Goal: Task Accomplishment & Management: Use online tool/utility

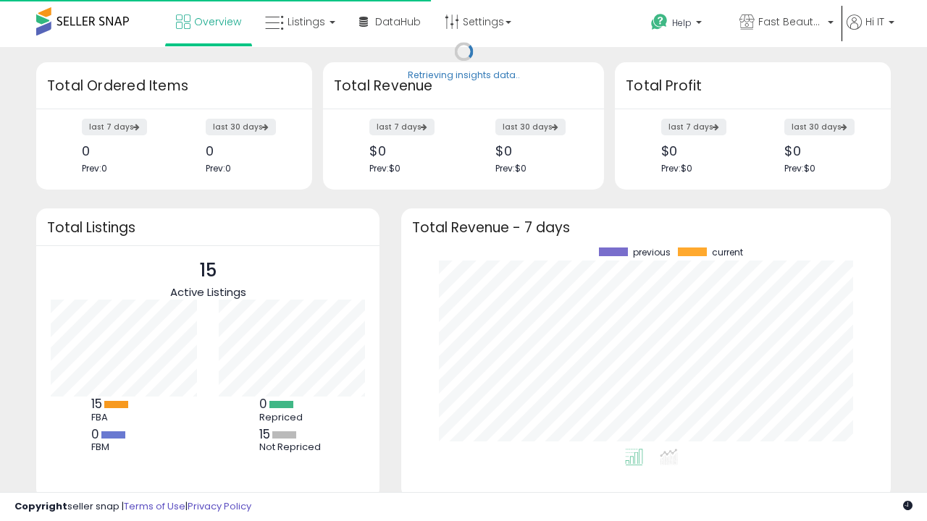
scroll to position [201, 460]
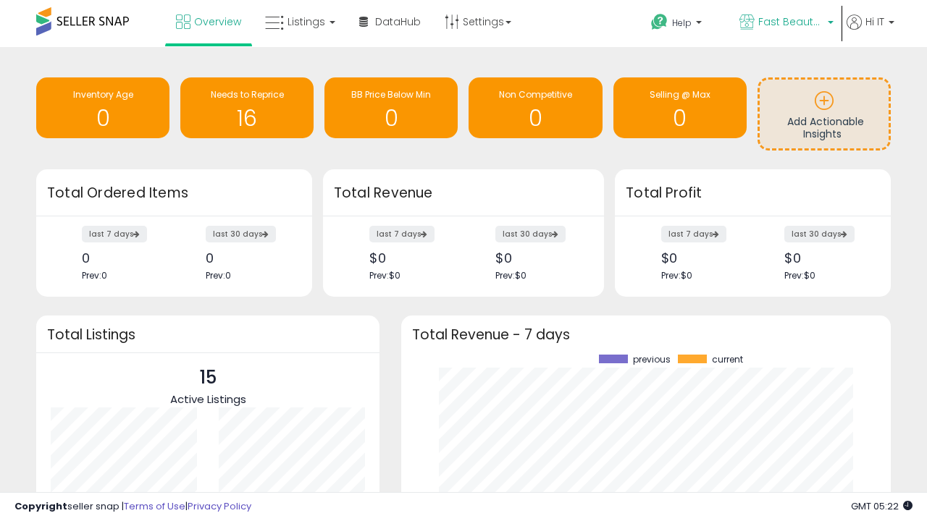
click at [785, 23] on span "Fast Beauty ([GEOGRAPHIC_DATA])" at bounding box center [790, 21] width 65 height 14
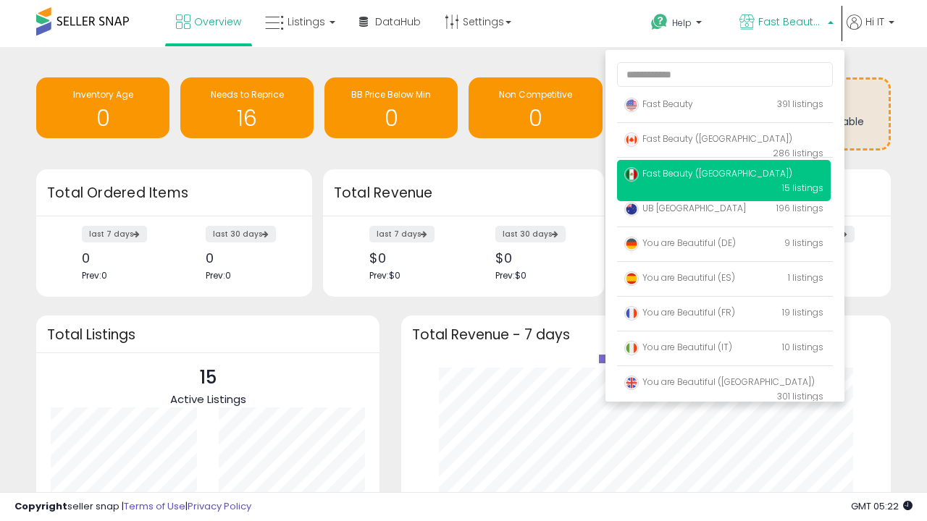
click at [723, 106] on p "Fast Beauty 391 listings" at bounding box center [724, 105] width 214 height 29
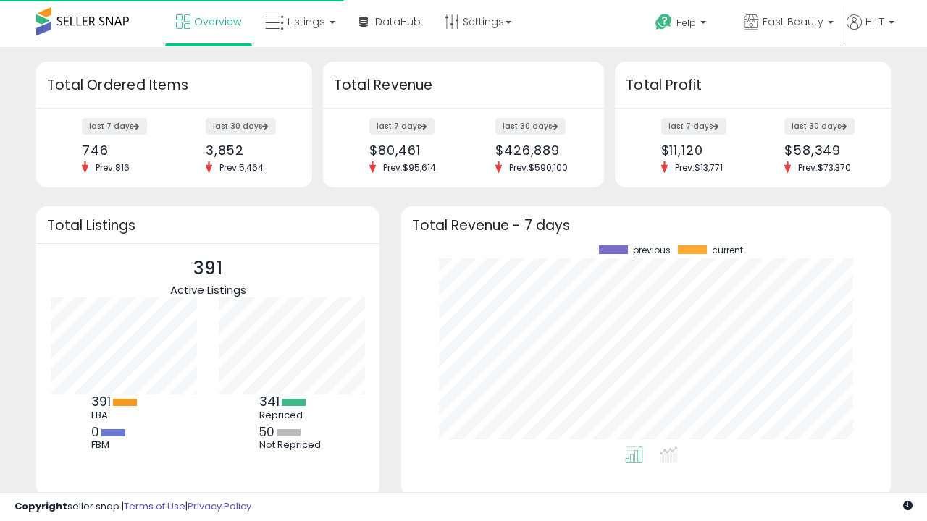
scroll to position [201, 460]
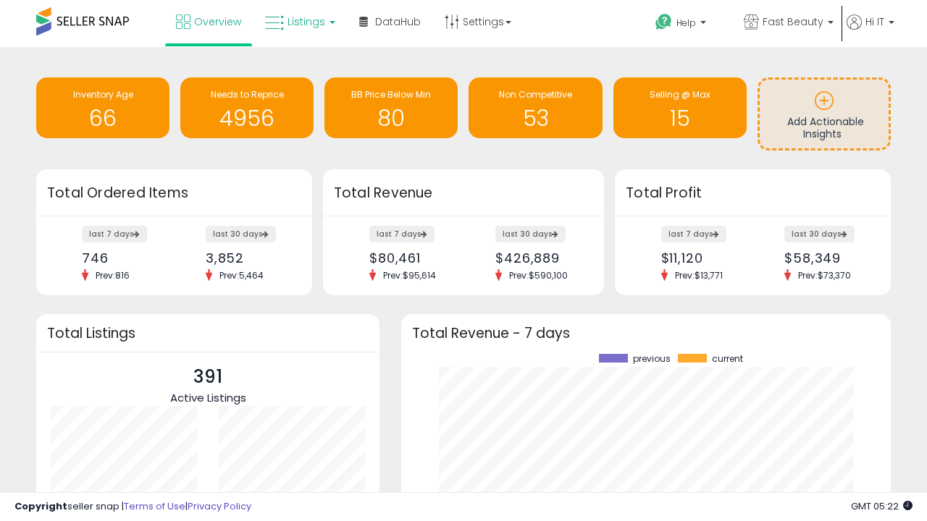
click at [298, 22] on span "Listings" at bounding box center [306, 21] width 38 height 14
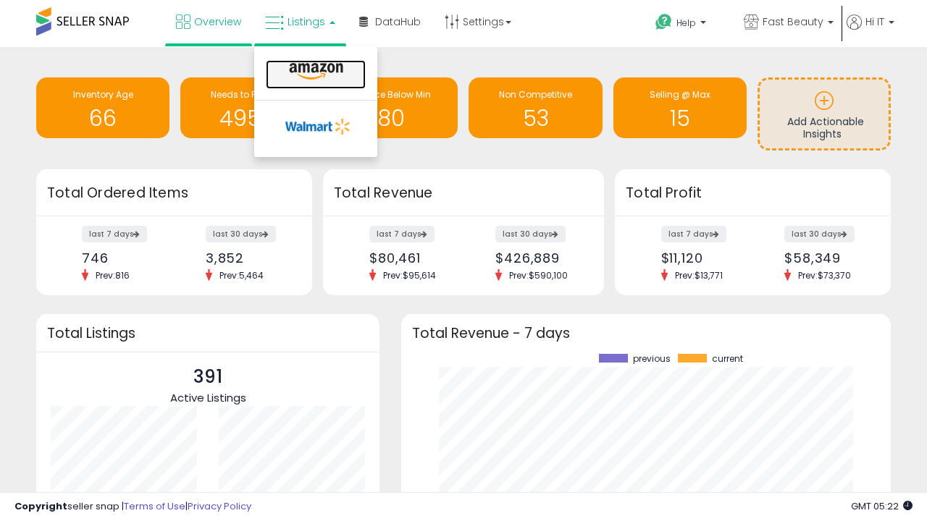
click at [314, 72] on icon at bounding box center [316, 71] width 63 height 19
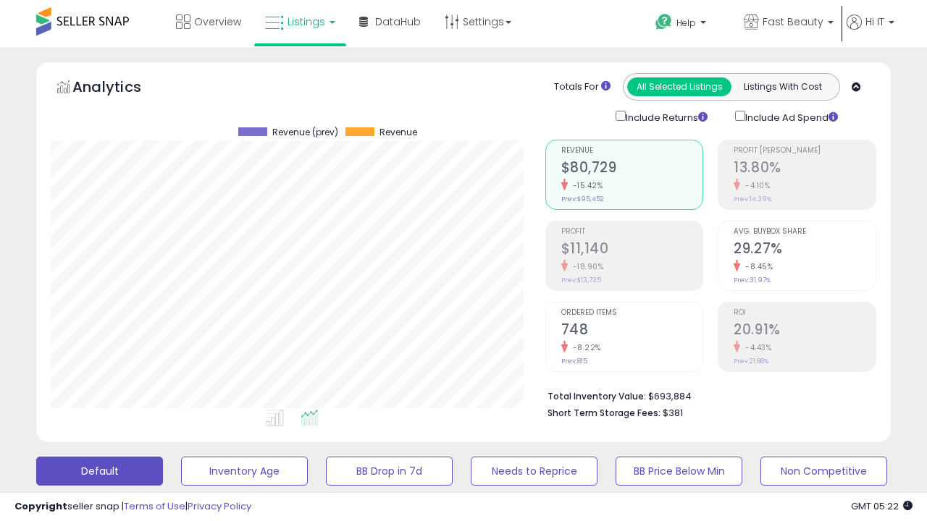
scroll to position [297, 494]
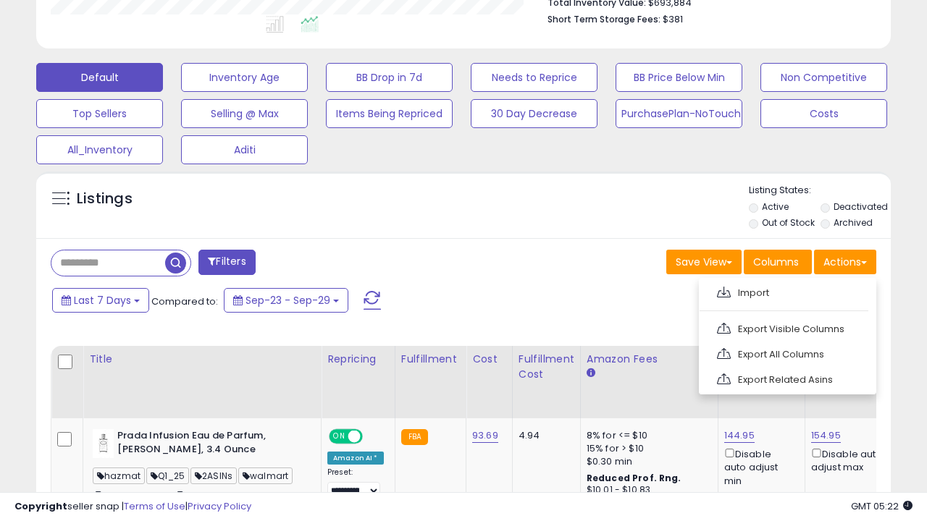
click at [723, 290] on span at bounding box center [724, 292] width 14 height 11
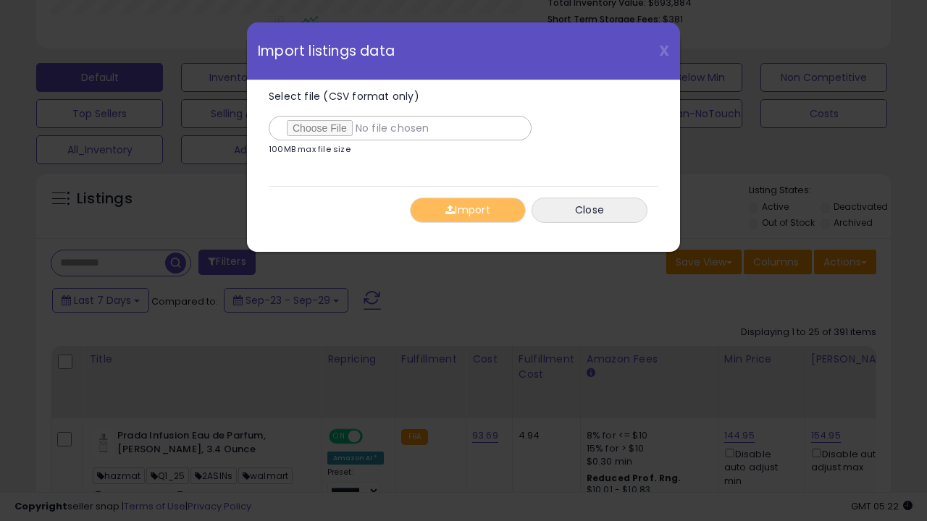
type input "**********"
click at [467, 210] on button "Import" at bounding box center [468, 210] width 116 height 25
